Goal: Transaction & Acquisition: Purchase product/service

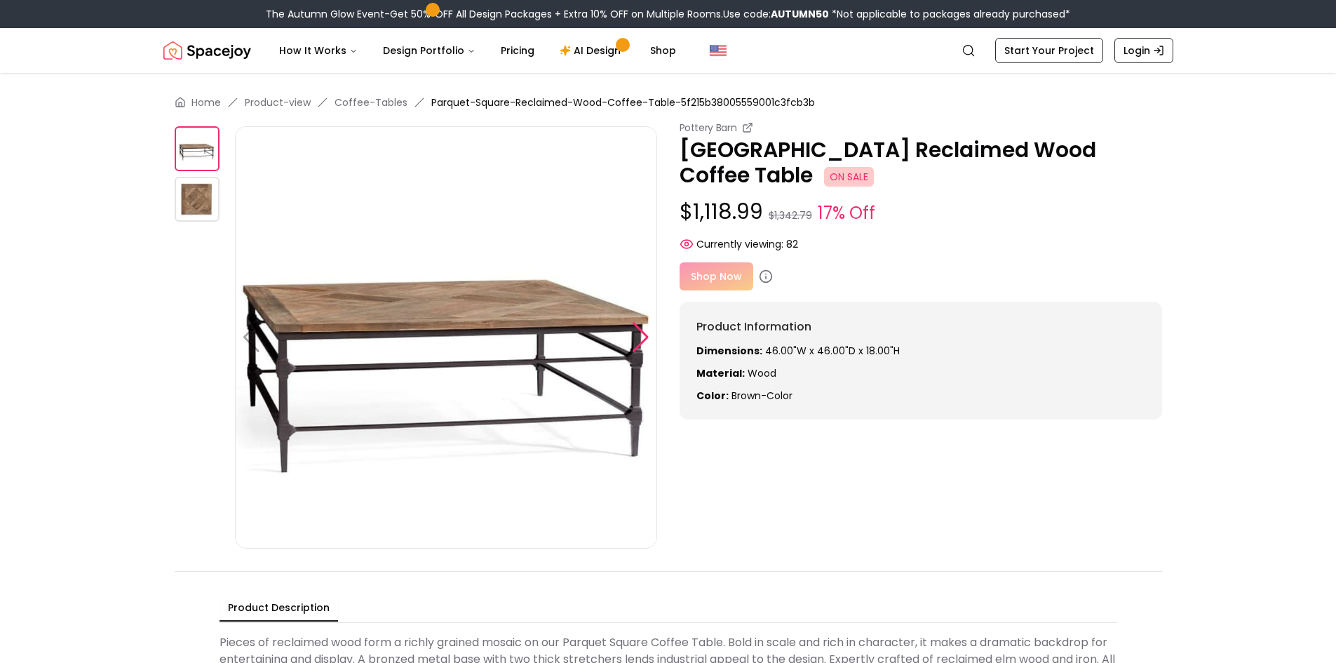
click at [637, 338] on div at bounding box center [640, 337] width 19 height 31
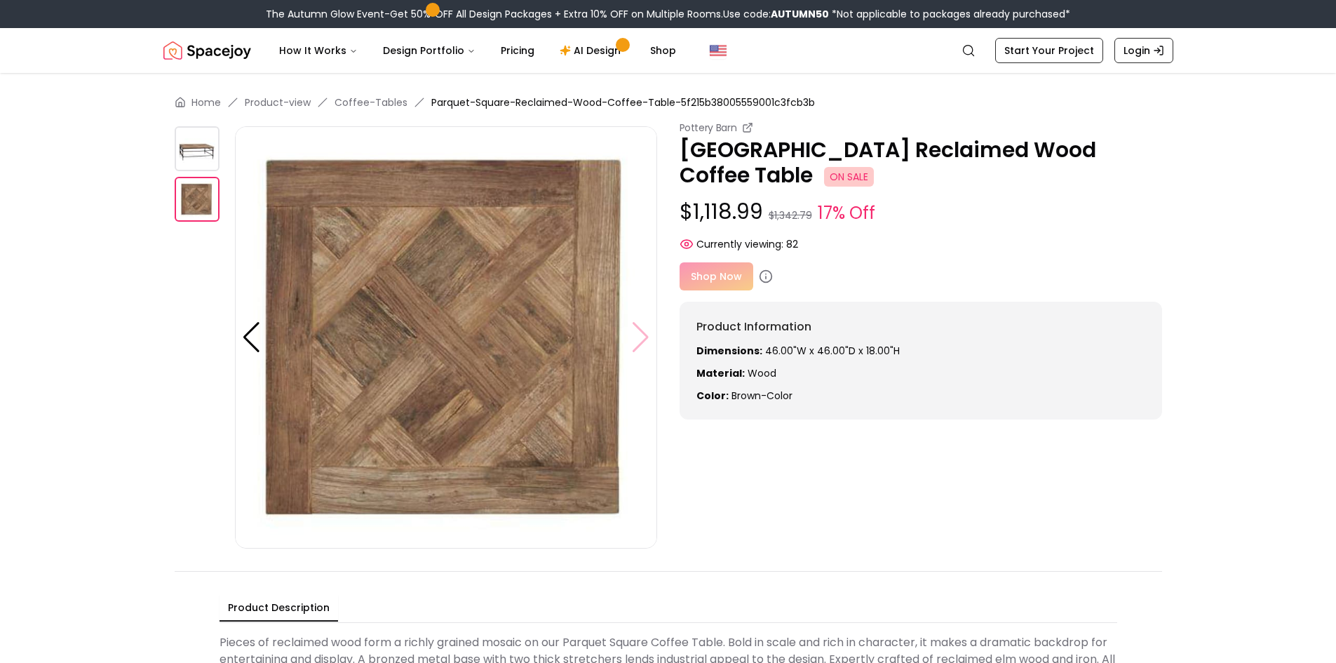
click at [637, 338] on img at bounding box center [446, 337] width 422 height 422
click at [708, 271] on div "Shop Now" at bounding box center [921, 276] width 482 height 28
click at [707, 275] on div "Shop Now" at bounding box center [921, 276] width 482 height 28
click at [718, 282] on div "Shop Now" at bounding box center [921, 276] width 482 height 28
click at [837, 510] on div "[GEOGRAPHIC_DATA] Reclaimed Wood Coffee Table ON SALE $1,118.99 $1,342.79 17% O…" at bounding box center [668, 335] width 987 height 428
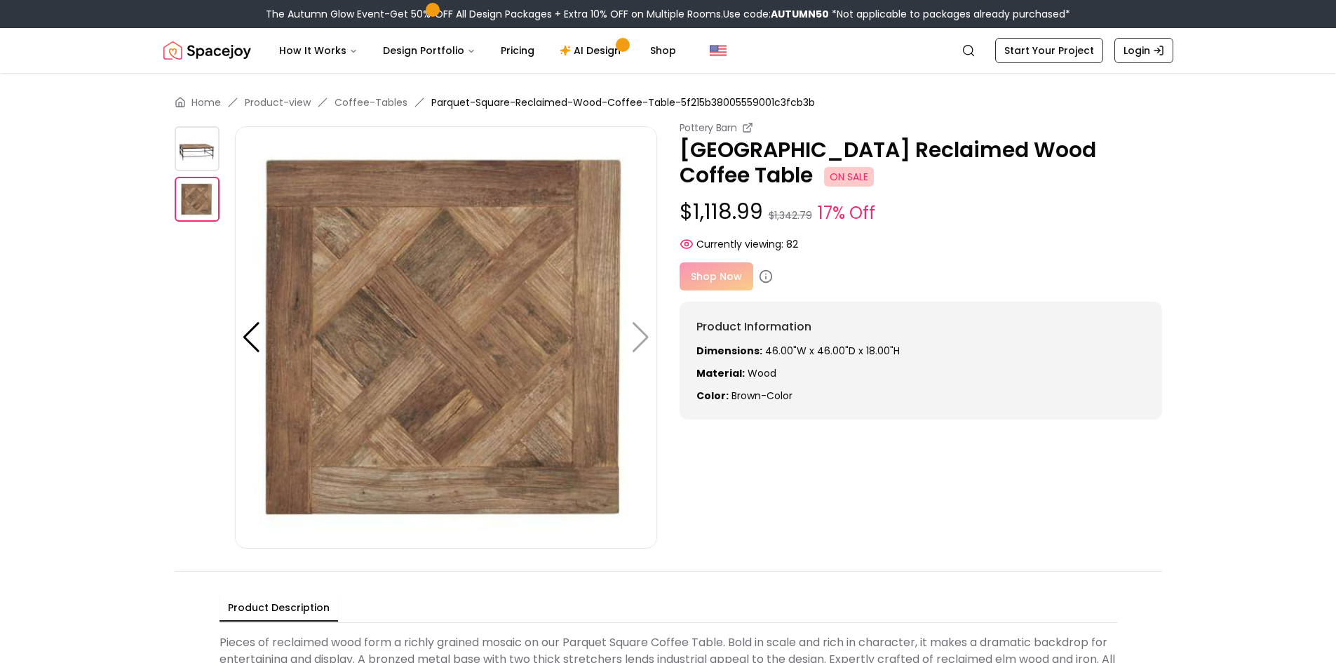
click at [196, 152] on img at bounding box center [197, 148] width 45 height 45
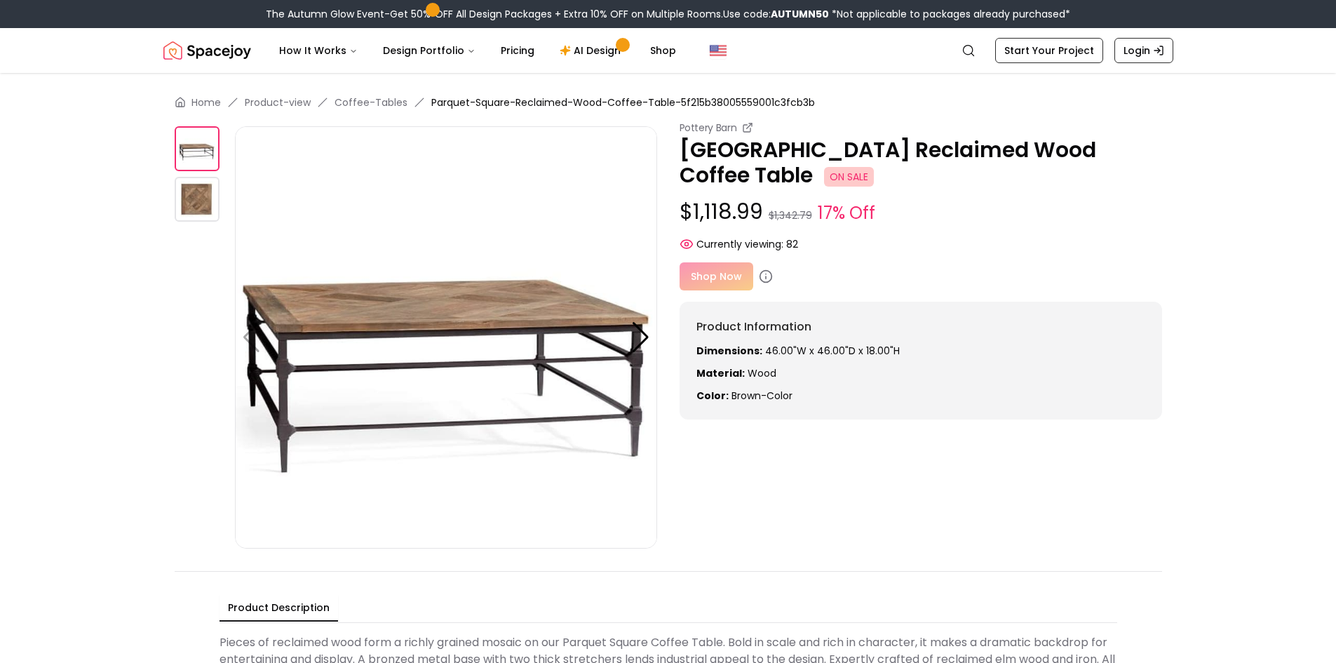
click at [741, 269] on div "Shop Now" at bounding box center [921, 276] width 482 height 28
click at [739, 269] on div "Shop Now" at bounding box center [921, 276] width 482 height 28
click at [762, 278] on icon at bounding box center [766, 276] width 14 height 14
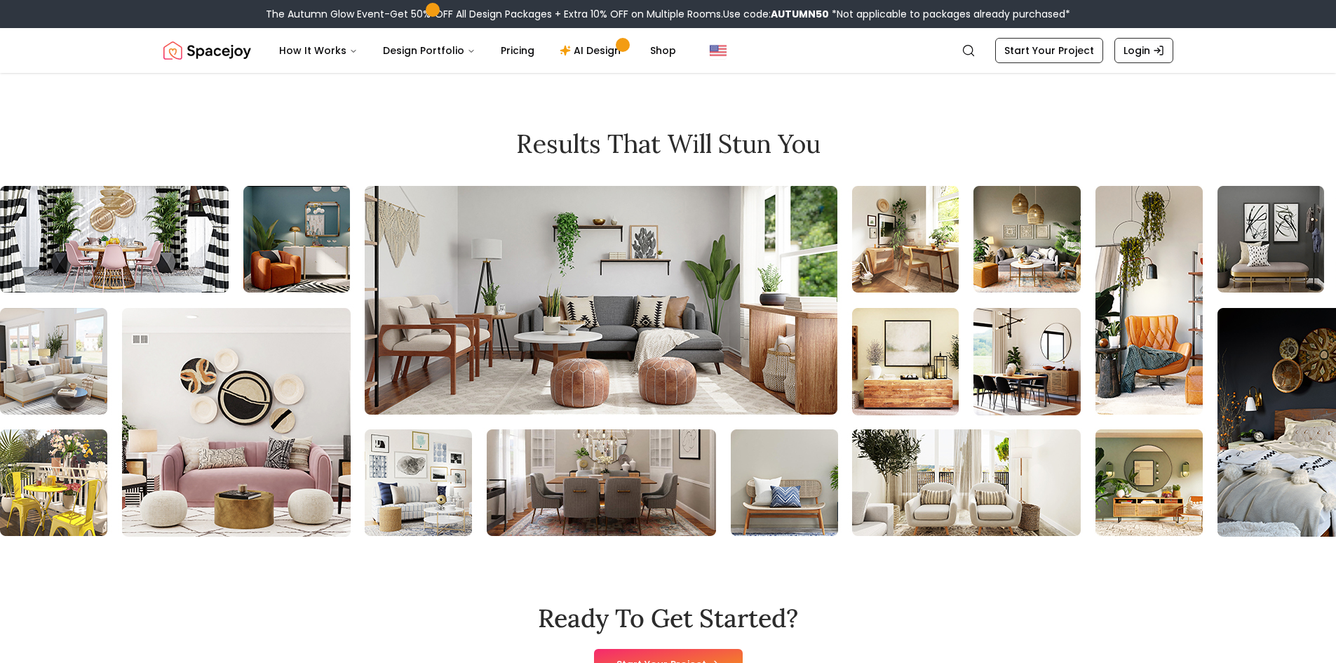
scroll to position [1403, 0]
